Goal: Check status: Check status

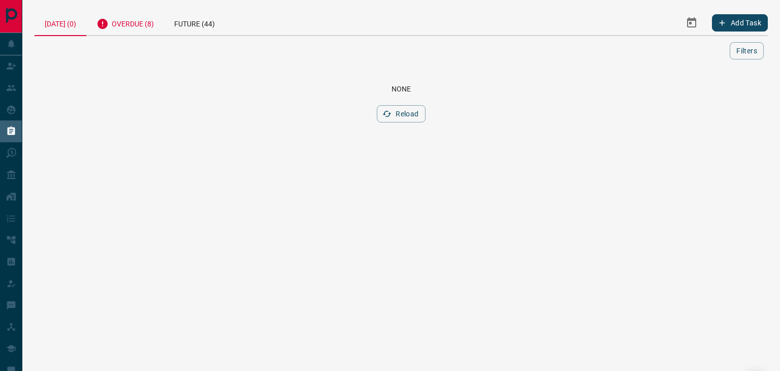
click at [124, 20] on div "Overdue (8)" at bounding box center [125, 22] width 78 height 25
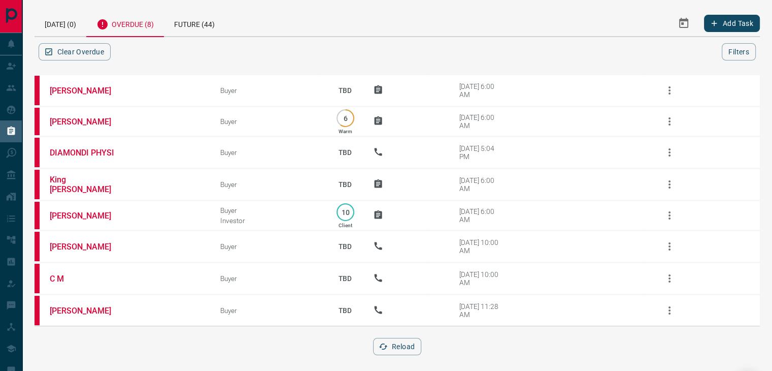
click at [131, 22] on div "Overdue (8)" at bounding box center [125, 23] width 78 height 27
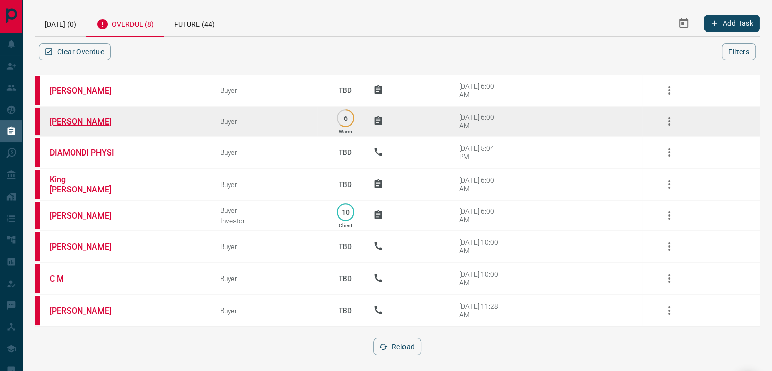
click at [61, 119] on link "[PERSON_NAME]" at bounding box center [88, 122] width 76 height 10
click at [669, 117] on icon "button" at bounding box center [670, 121] width 2 height 8
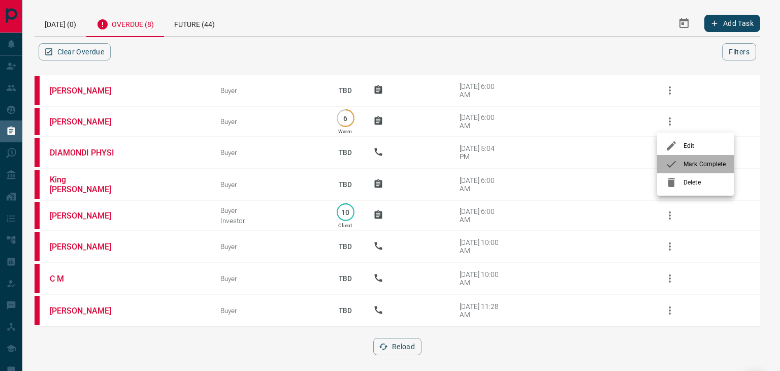
click at [675, 159] on icon at bounding box center [671, 164] width 12 height 12
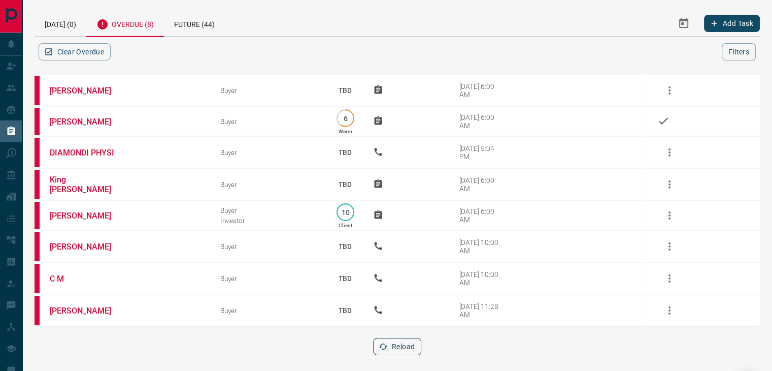
click at [388, 349] on button "Reload" at bounding box center [397, 346] width 48 height 17
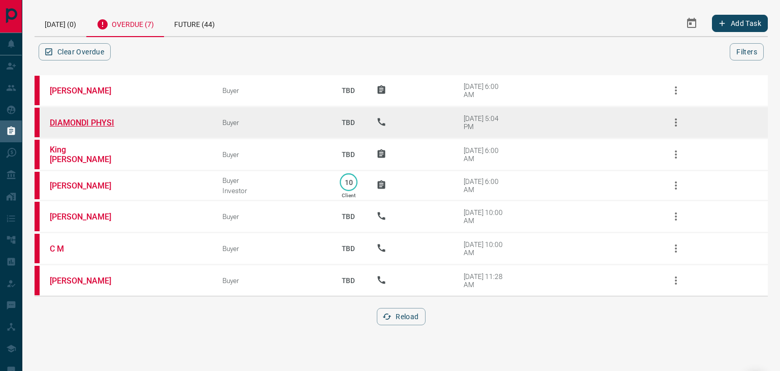
click at [76, 120] on link "DIAMONDI PHYSI" at bounding box center [88, 123] width 76 height 10
click at [673, 125] on icon "button" at bounding box center [676, 122] width 12 height 12
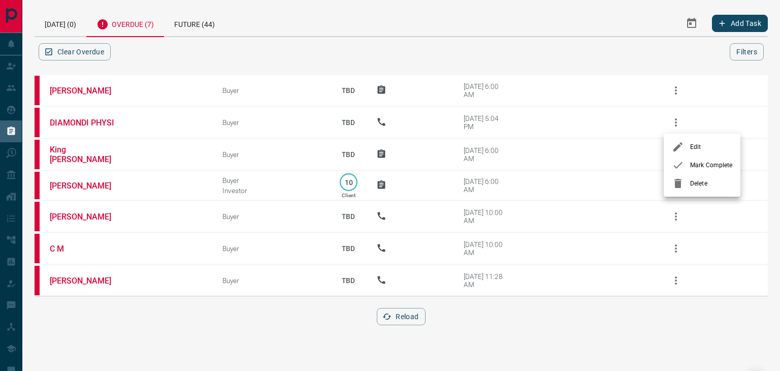
click at [678, 168] on icon at bounding box center [678, 165] width 12 height 12
click at [388, 312] on icon "button" at bounding box center [386, 316] width 9 height 9
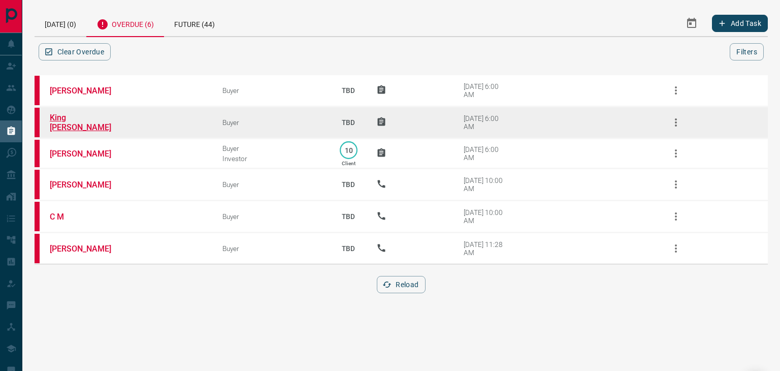
click at [75, 118] on link "King [PERSON_NAME]" at bounding box center [88, 122] width 76 height 19
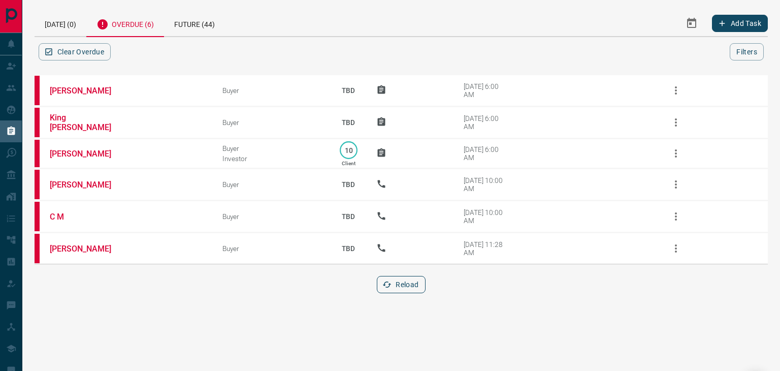
click at [407, 278] on button "Reload" at bounding box center [401, 284] width 48 height 17
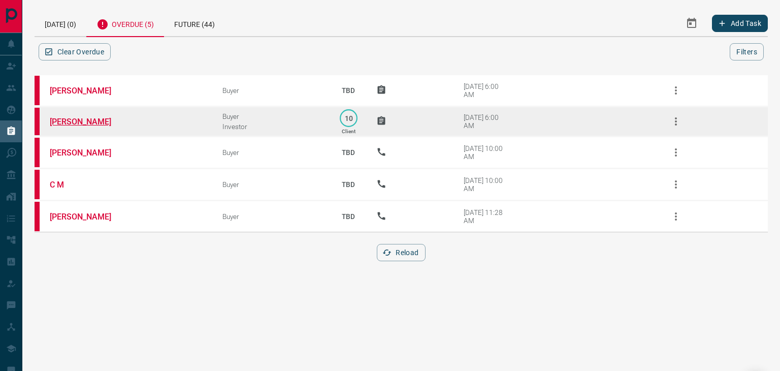
click at [84, 120] on link "[PERSON_NAME]" at bounding box center [88, 122] width 76 height 10
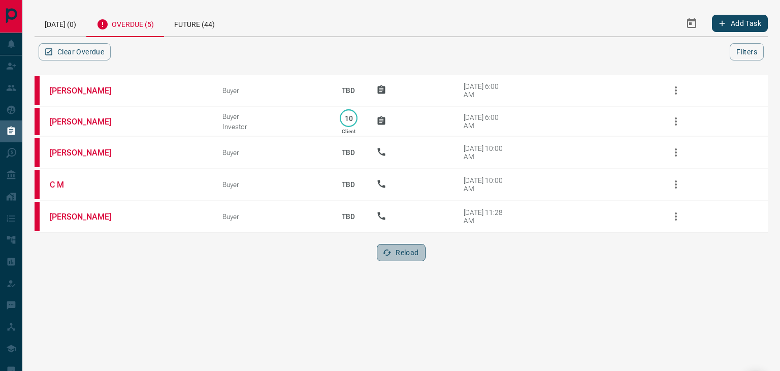
click at [401, 247] on button "Reload" at bounding box center [401, 252] width 48 height 17
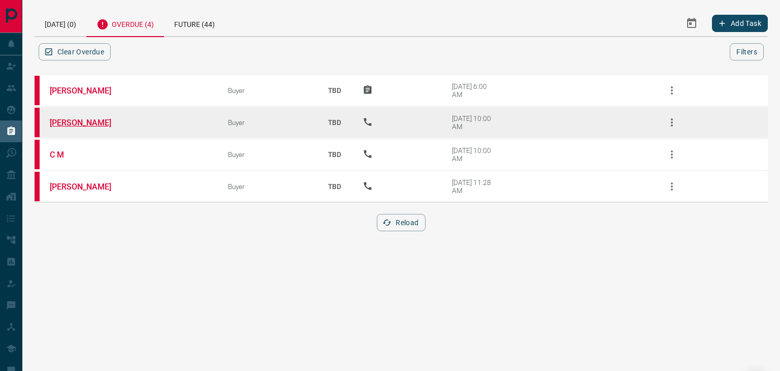
click at [58, 119] on link "[PERSON_NAME]" at bounding box center [88, 123] width 76 height 10
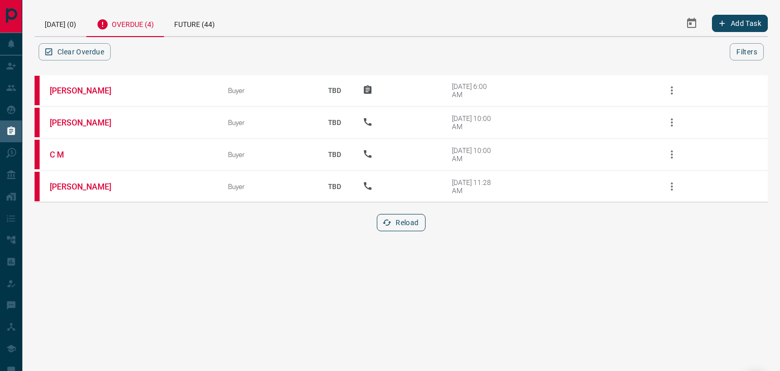
click at [390, 218] on icon "button" at bounding box center [386, 222] width 9 height 9
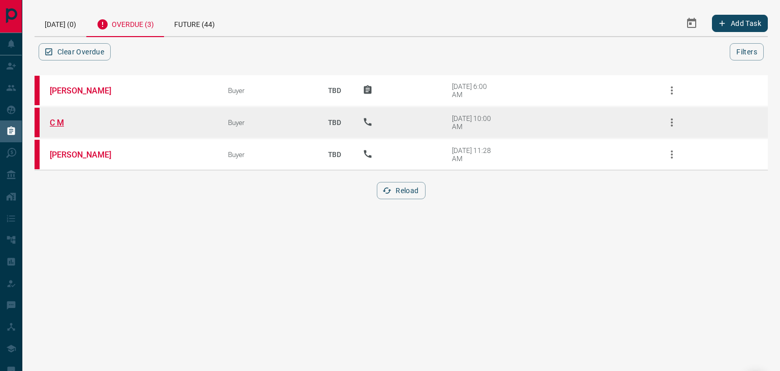
click at [53, 121] on link "C M" at bounding box center [88, 123] width 76 height 10
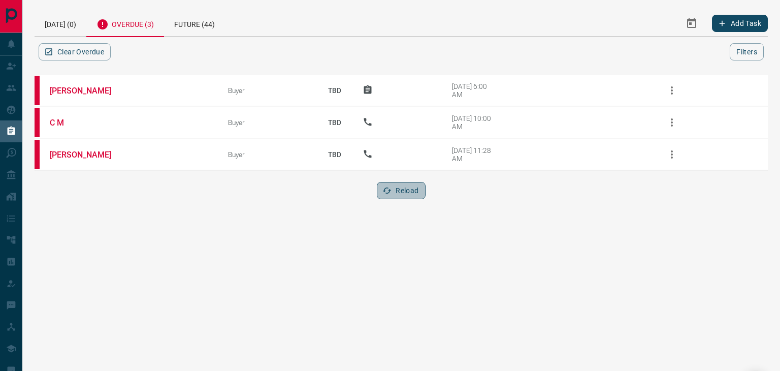
click at [394, 186] on button "Reload" at bounding box center [401, 190] width 48 height 17
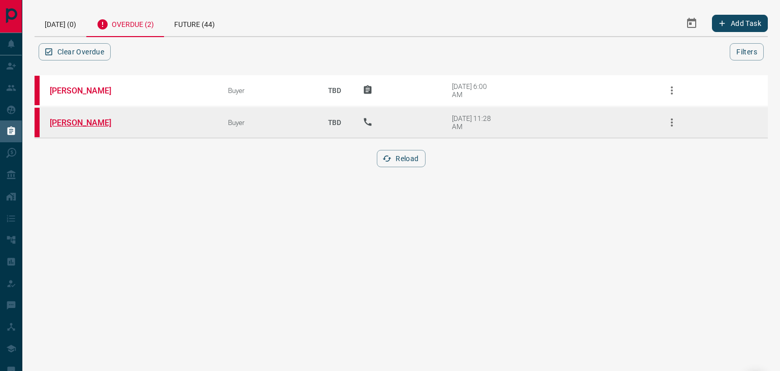
click at [101, 122] on link "[PERSON_NAME]" at bounding box center [88, 123] width 76 height 10
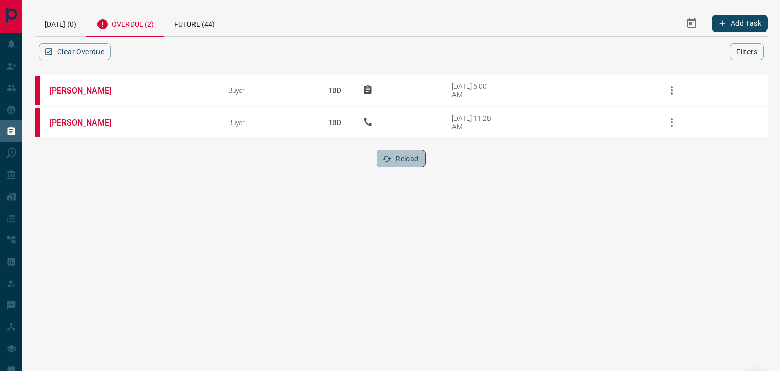
click at [405, 153] on button "Reload" at bounding box center [401, 158] width 48 height 17
